Goal: Download file/media

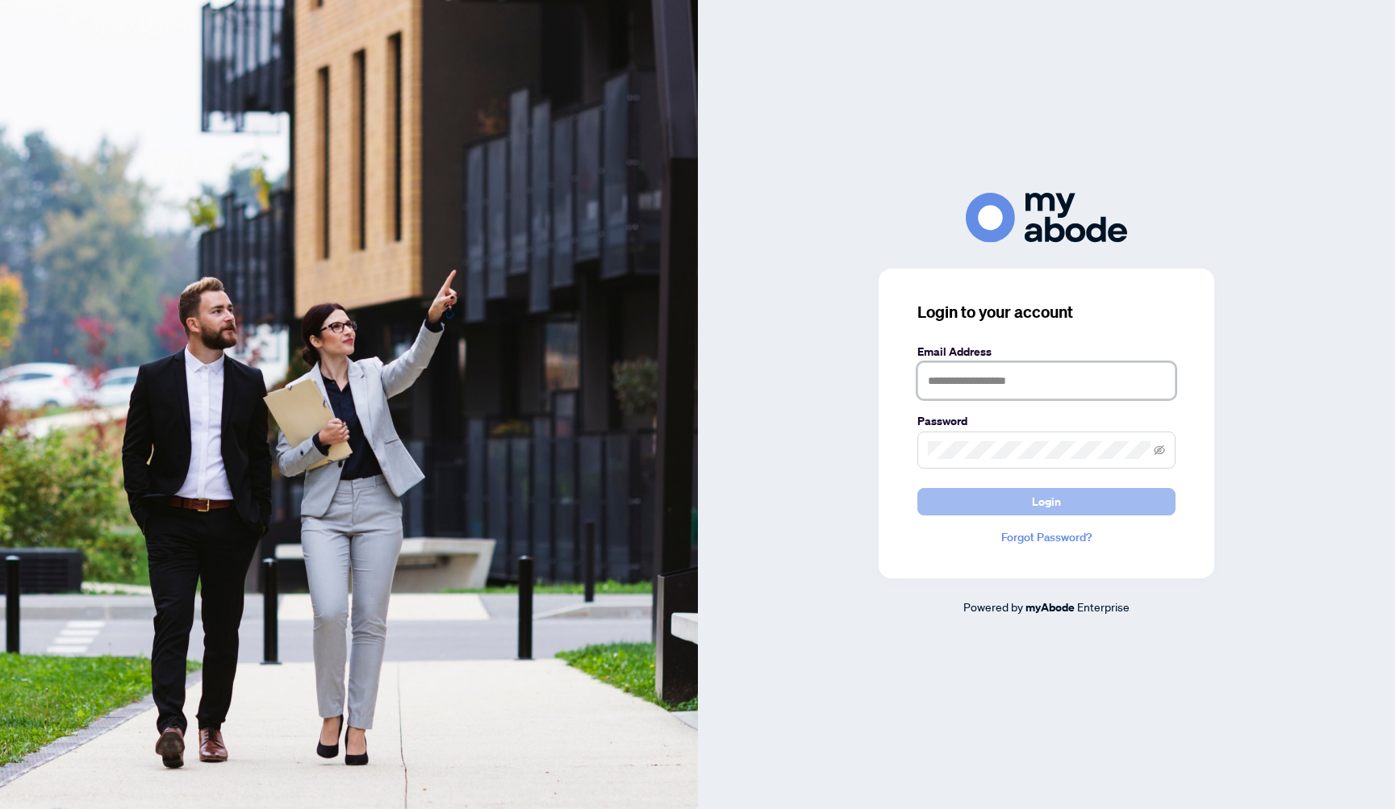
type input "**********"
click at [1082, 498] on button "Login" at bounding box center [1046, 501] width 258 height 27
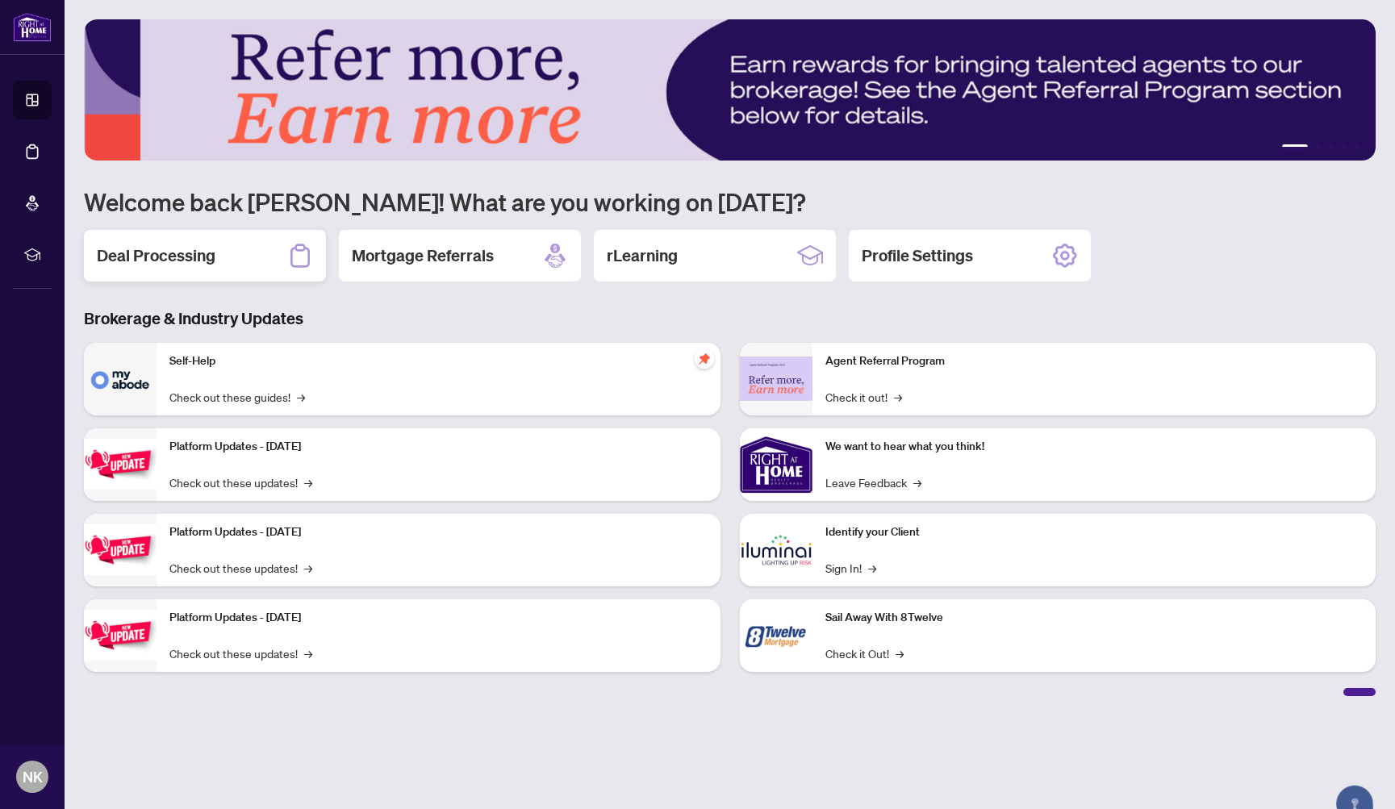
click at [145, 253] on h2 "Deal Processing" at bounding box center [156, 255] width 119 height 23
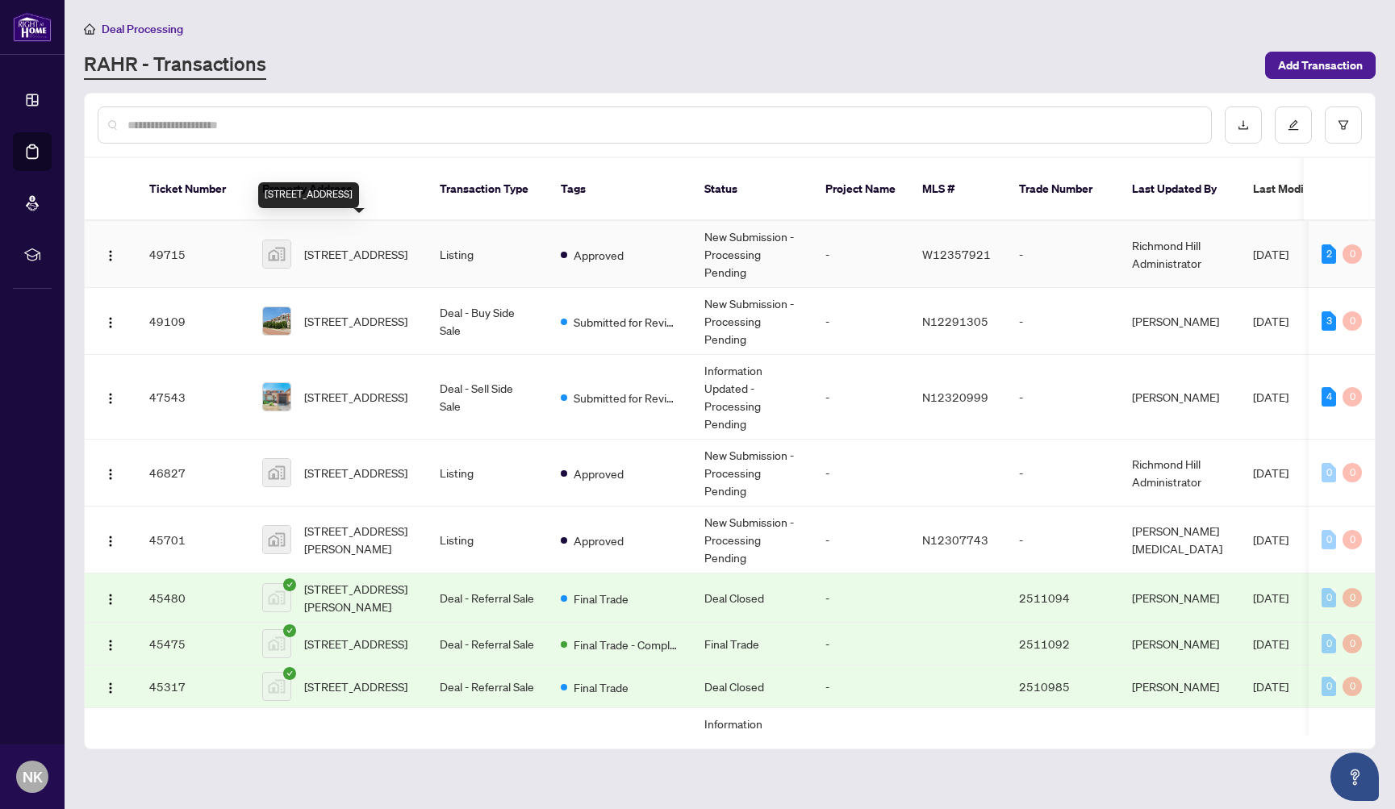
click at [353, 245] on span "34-3345 Silverado Drive, Mississauga, ON, Canada" at bounding box center [355, 254] width 103 height 18
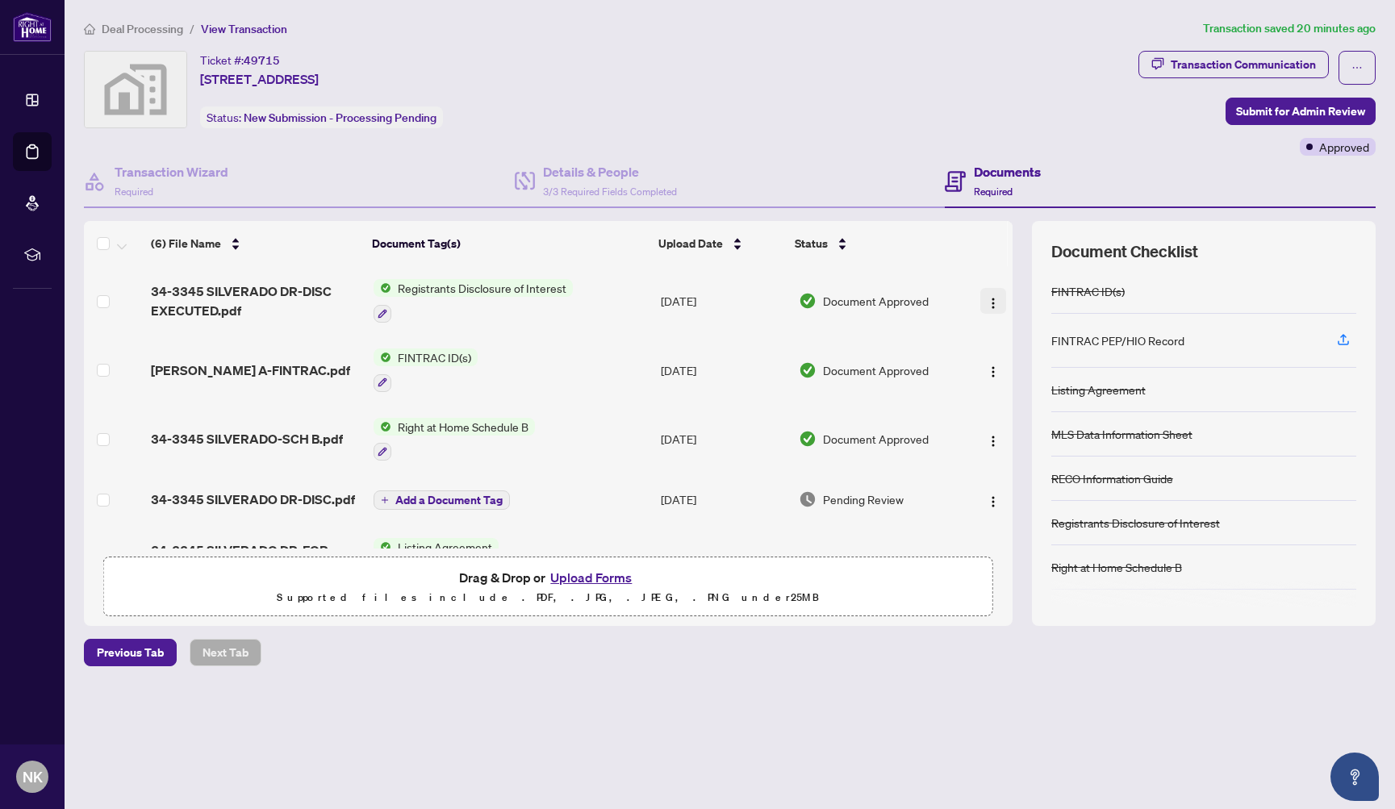
click at [986, 300] on img "button" at bounding box center [992, 303] width 13 height 13
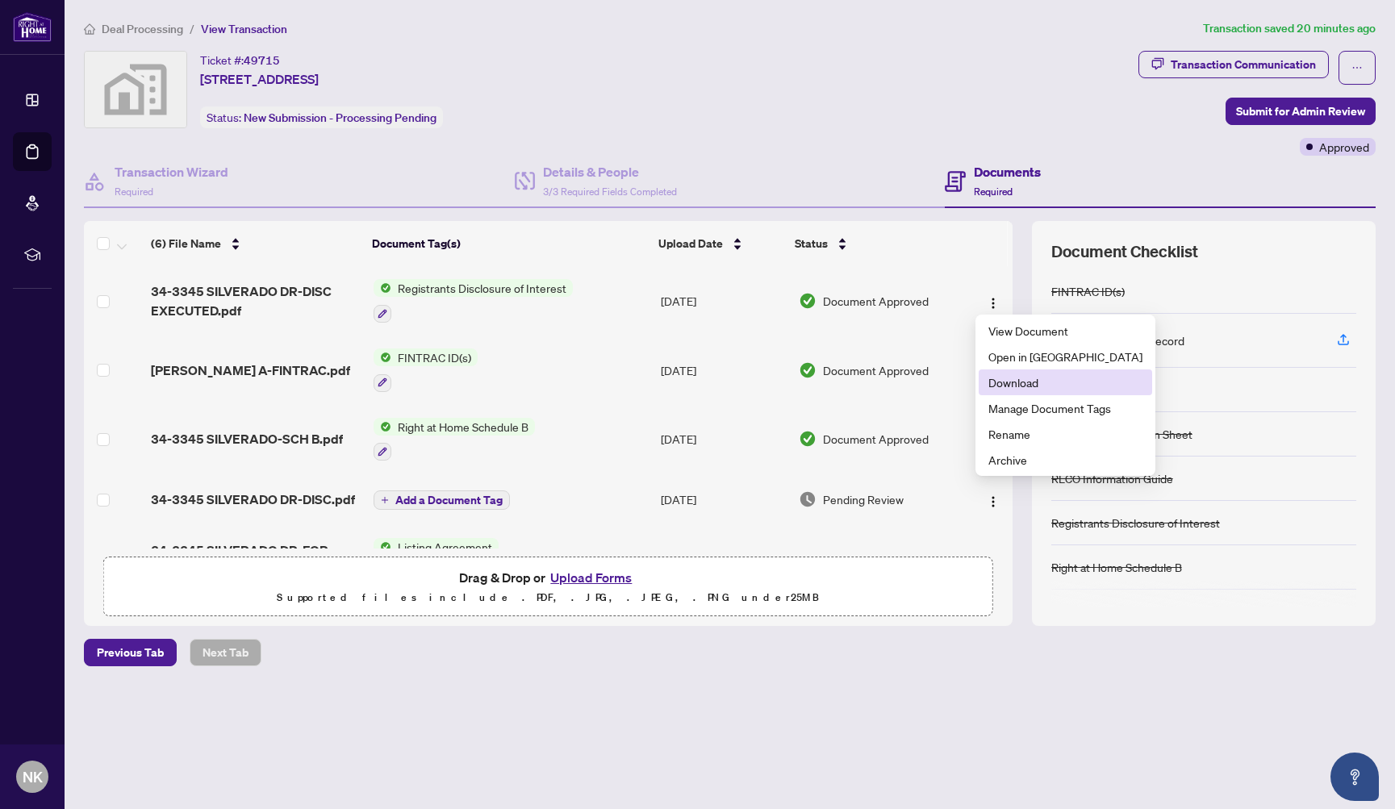
click at [1011, 377] on span "Download" at bounding box center [1065, 382] width 154 height 18
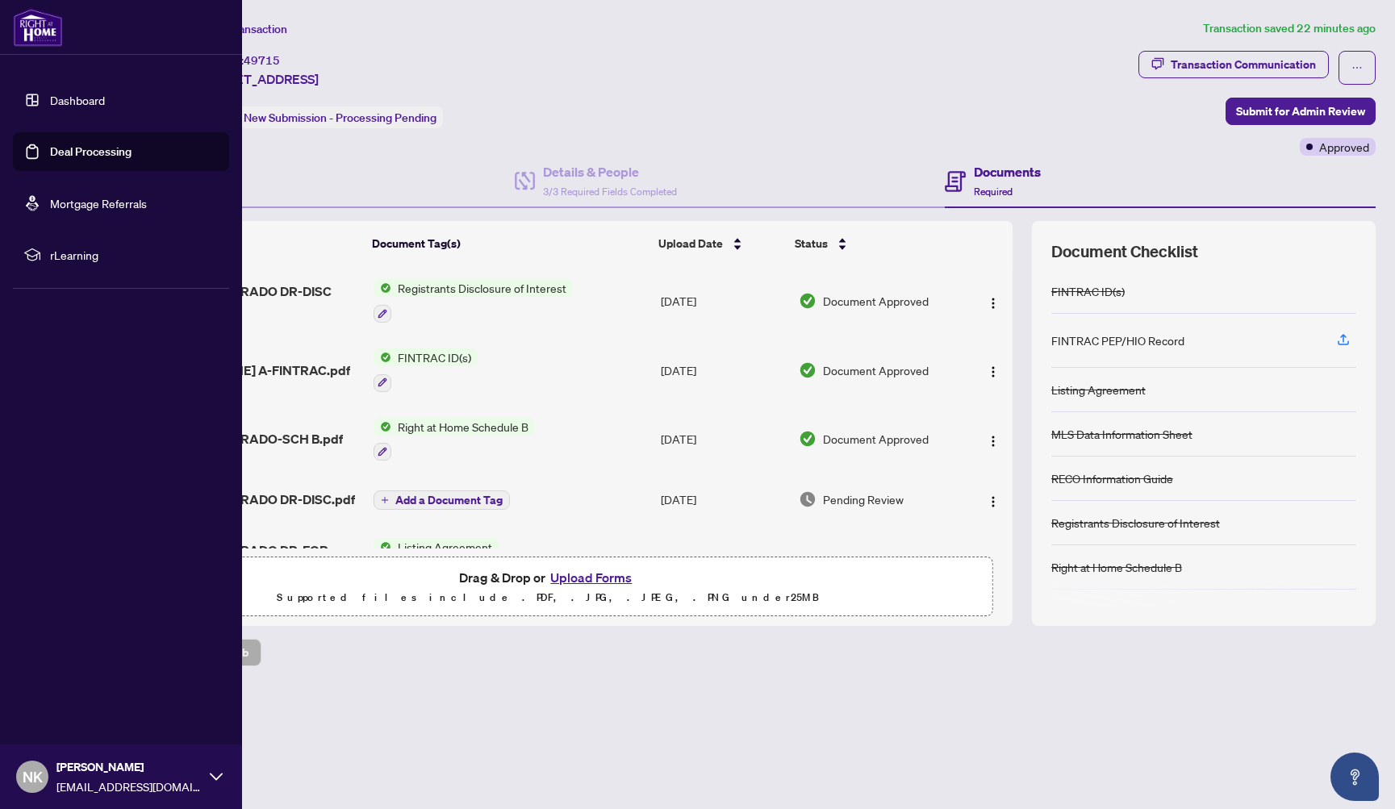
click at [80, 96] on link "Dashboard" at bounding box center [77, 100] width 55 height 15
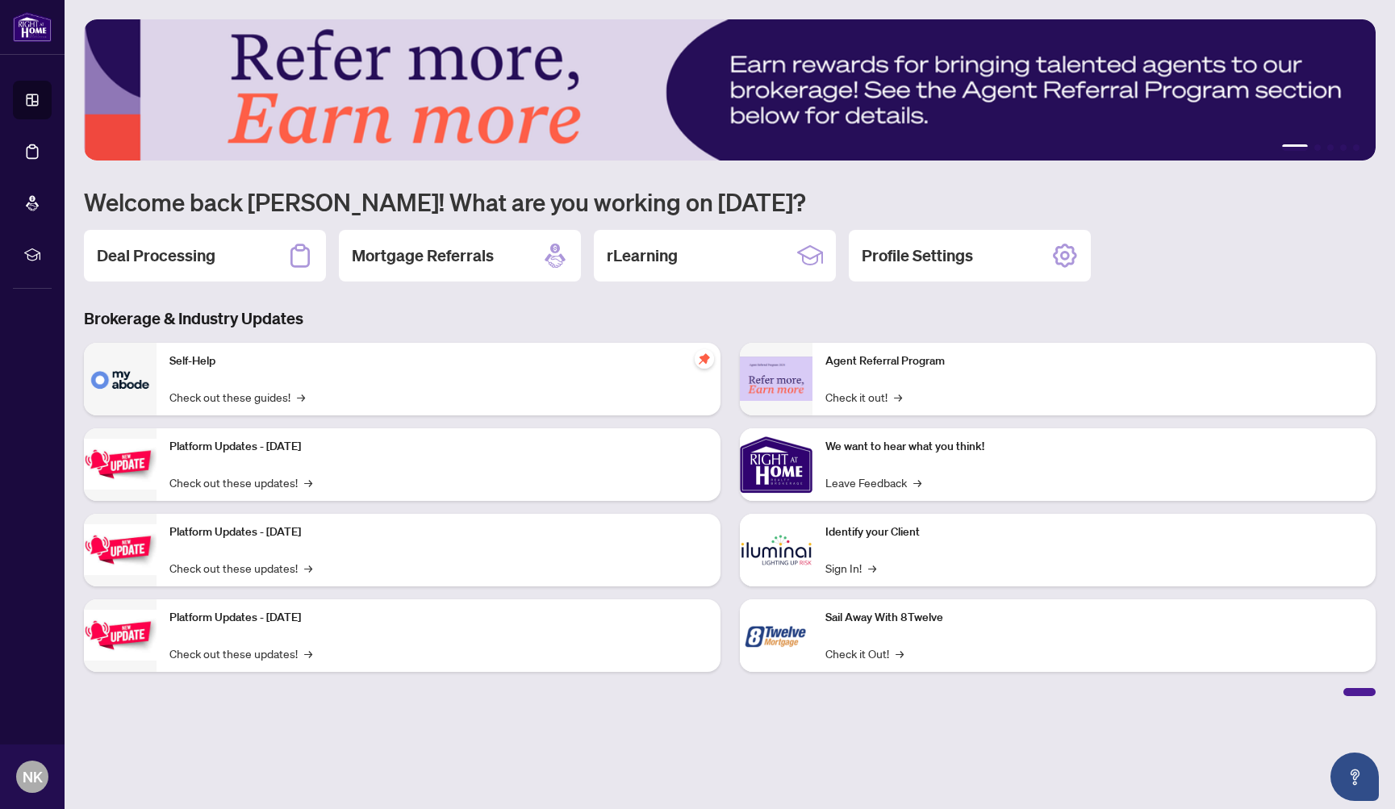
click at [255, 259] on div "Deal Processing" at bounding box center [205, 256] width 242 height 52
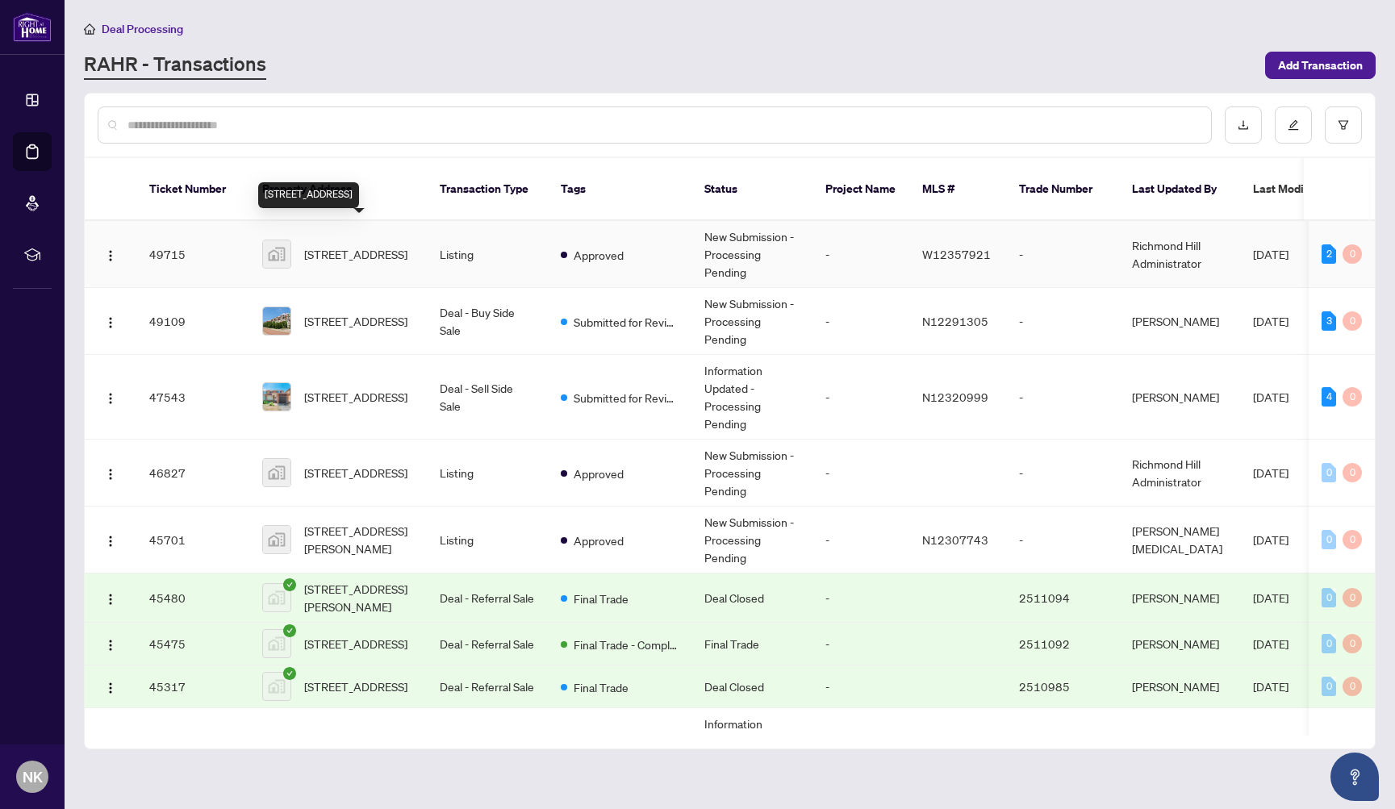
click at [350, 245] on span "34-3345 Silverado Drive, Mississauga, ON, Canada" at bounding box center [355, 254] width 103 height 18
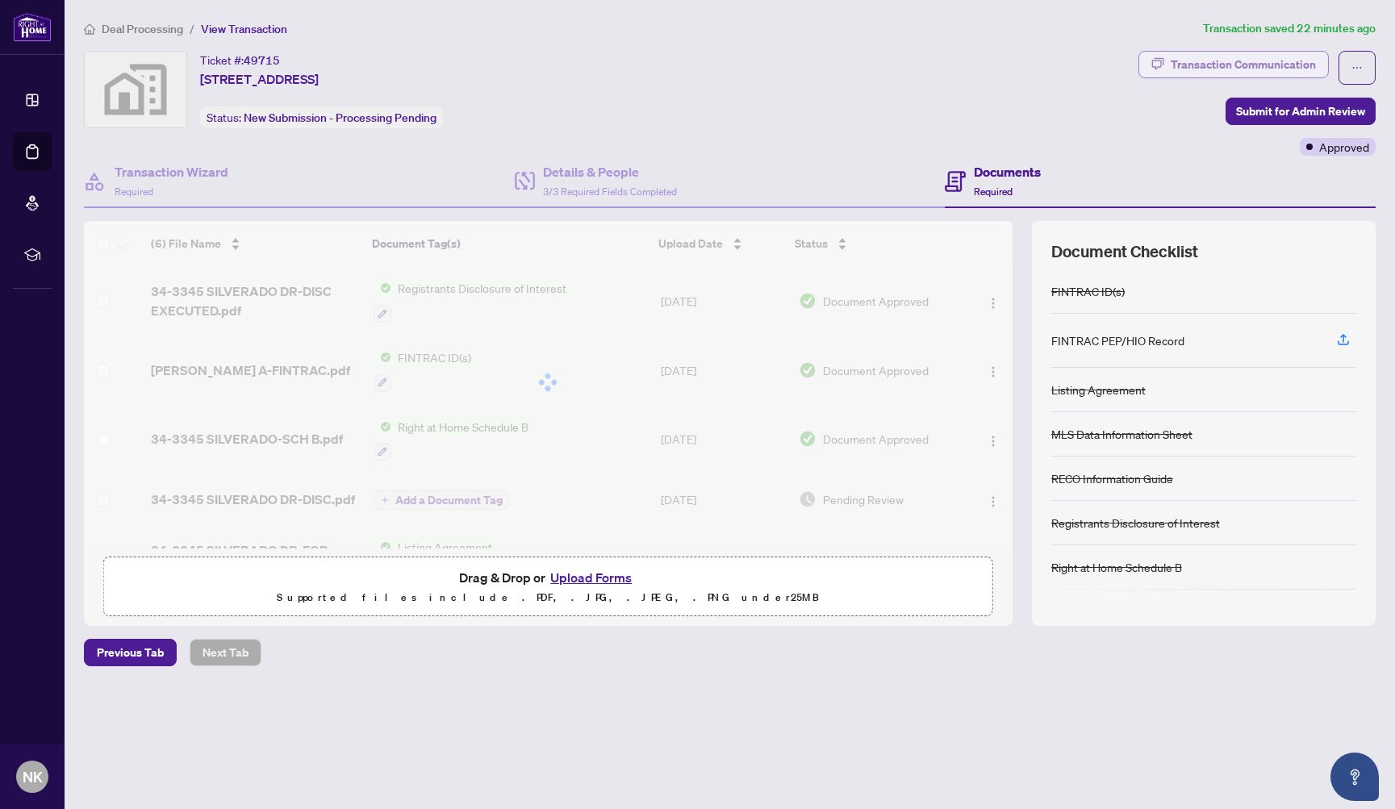
click at [1274, 57] on div "Transaction Communication" at bounding box center [1242, 65] width 145 height 26
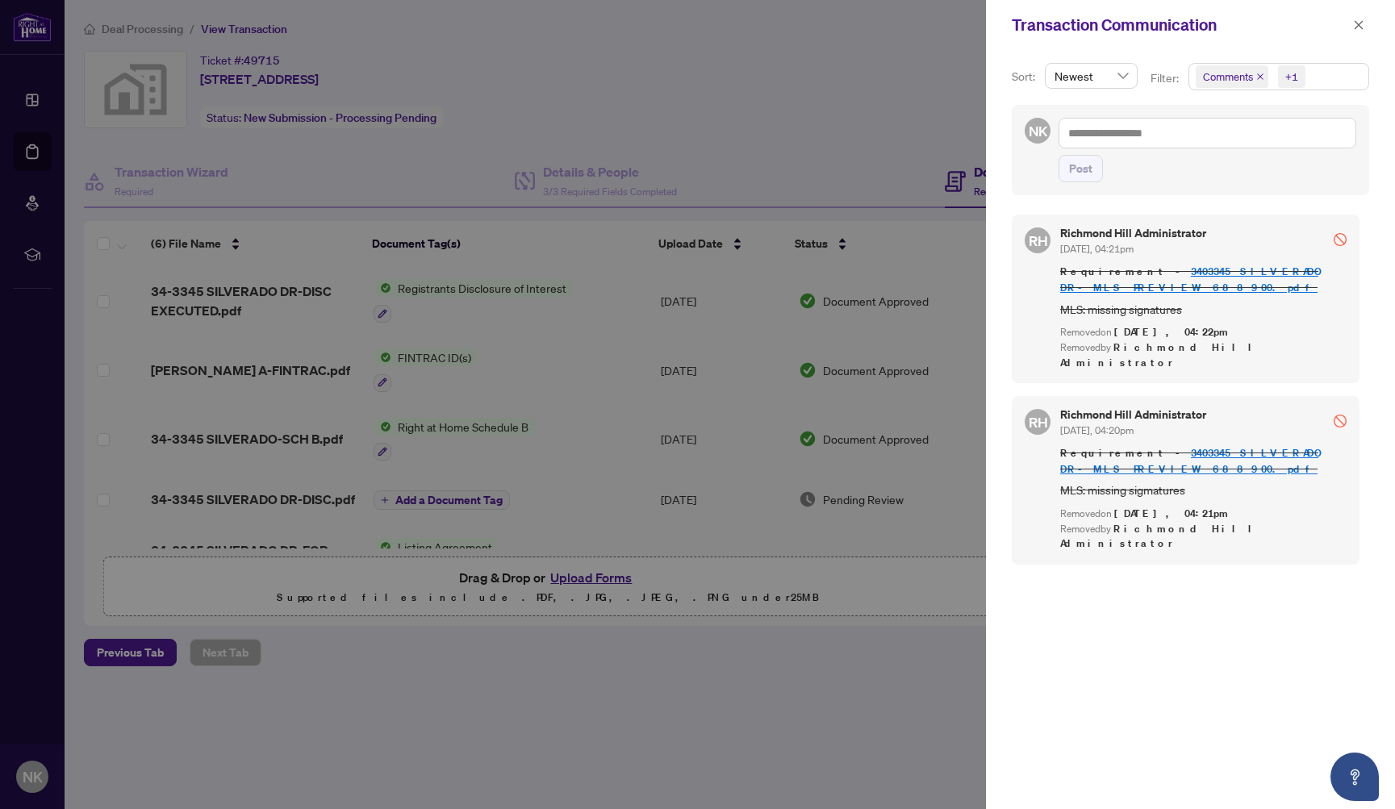
click at [888, 140] on div at bounding box center [697, 404] width 1395 height 809
